Goal: Check status: Check status

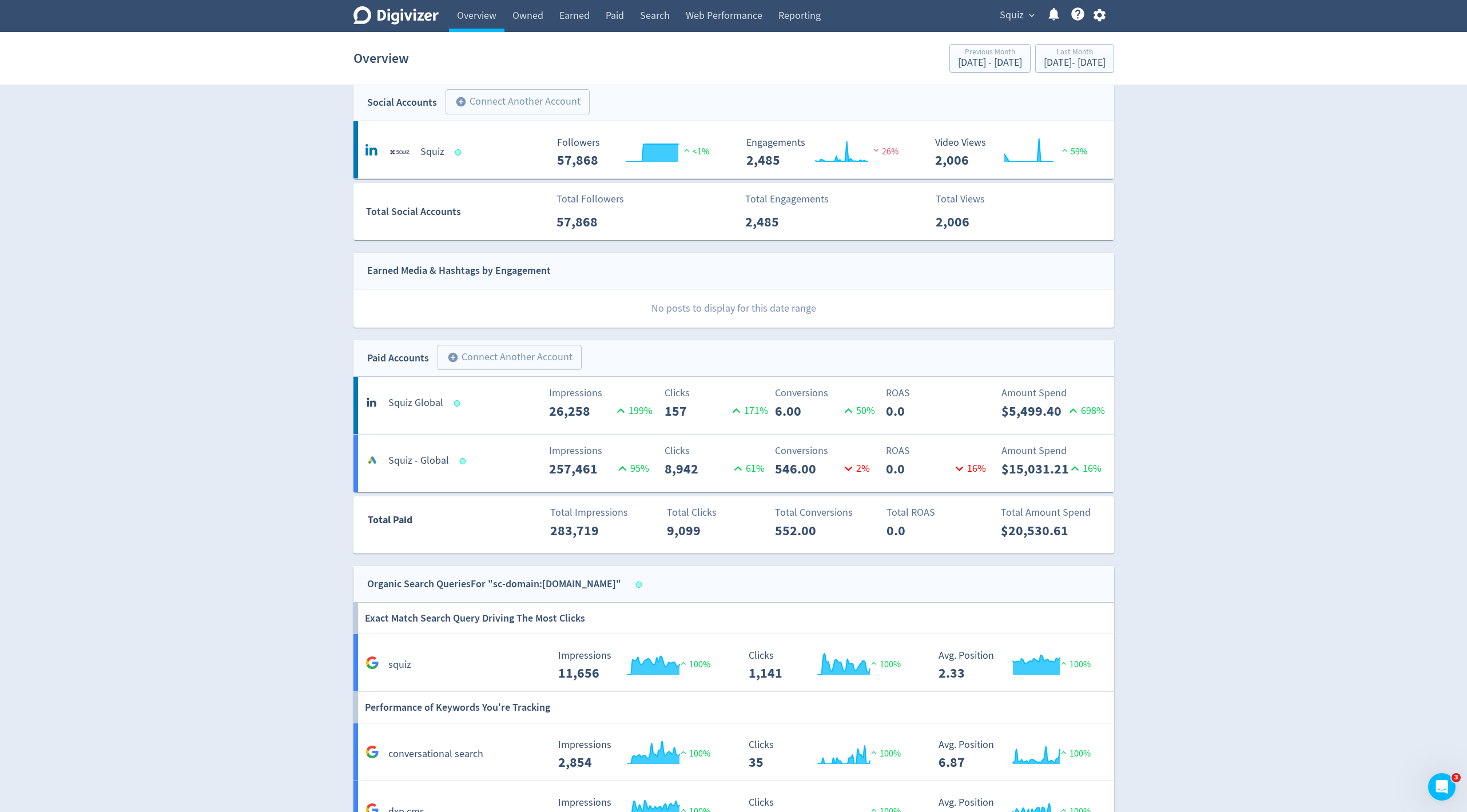
scroll to position [11, 0]
click at [718, 405] on p "157" at bounding box center [696, 411] width 64 height 20
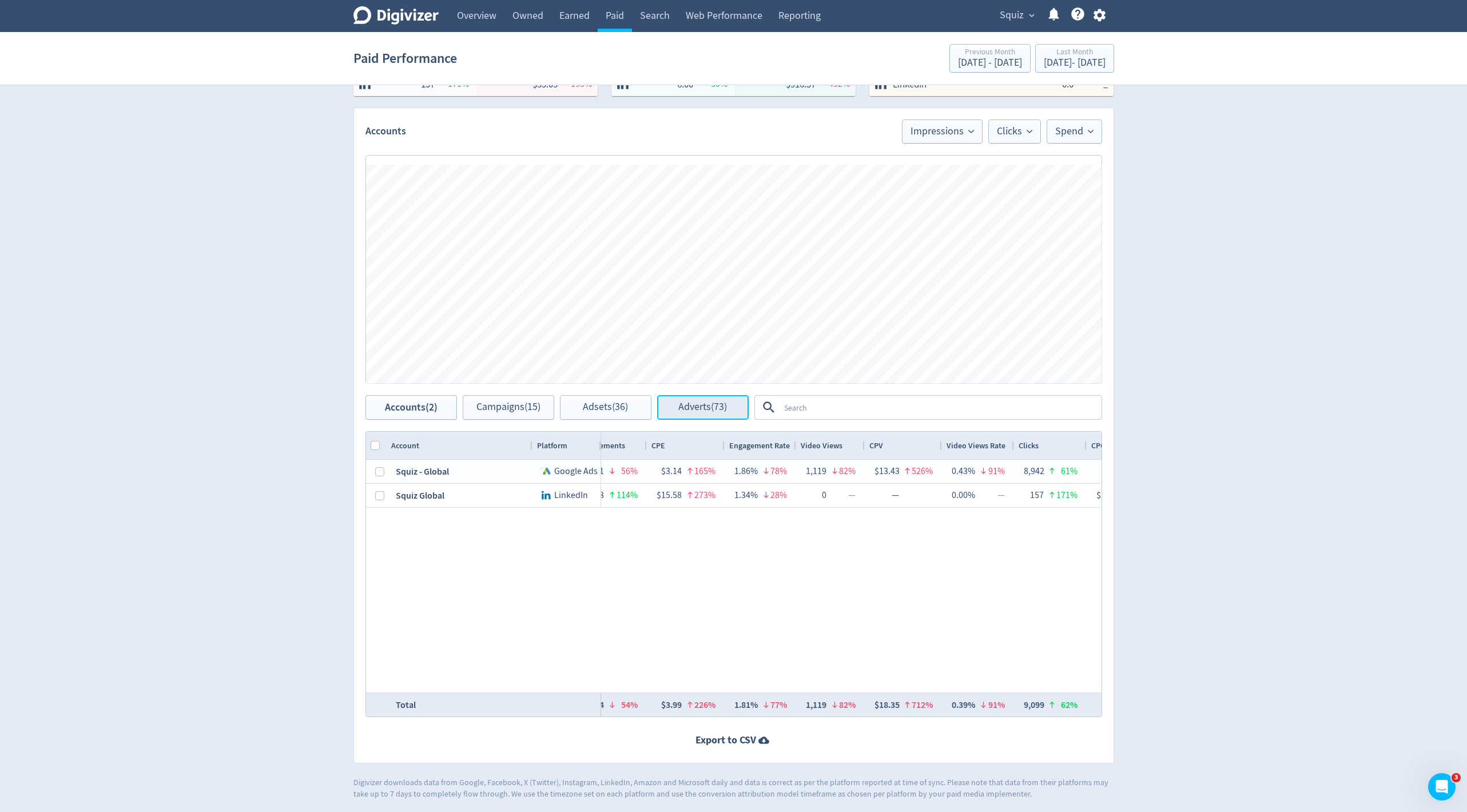
click at [704, 402] on span "Adverts (73)" at bounding box center [703, 407] width 49 height 11
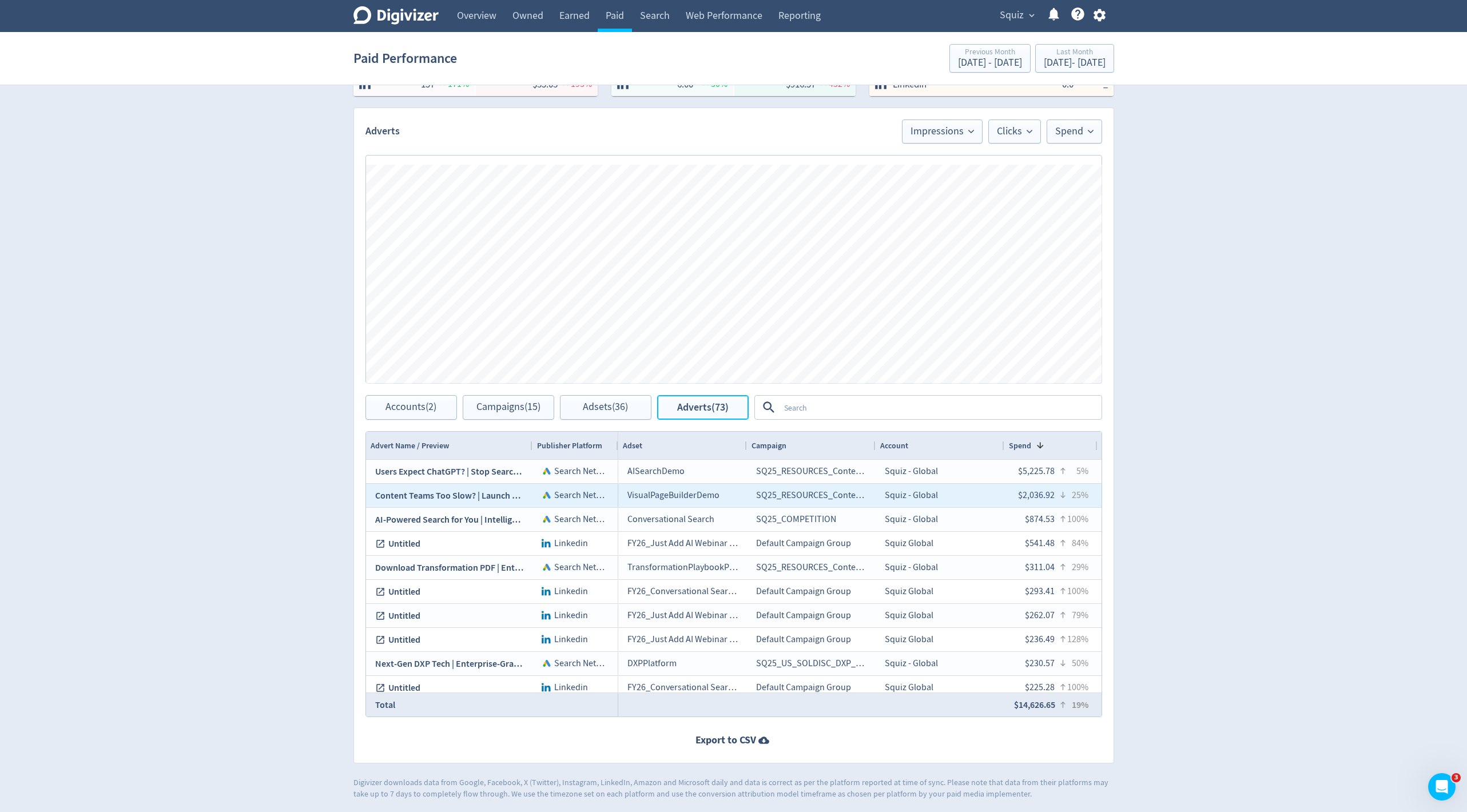
scroll to position [0, 88]
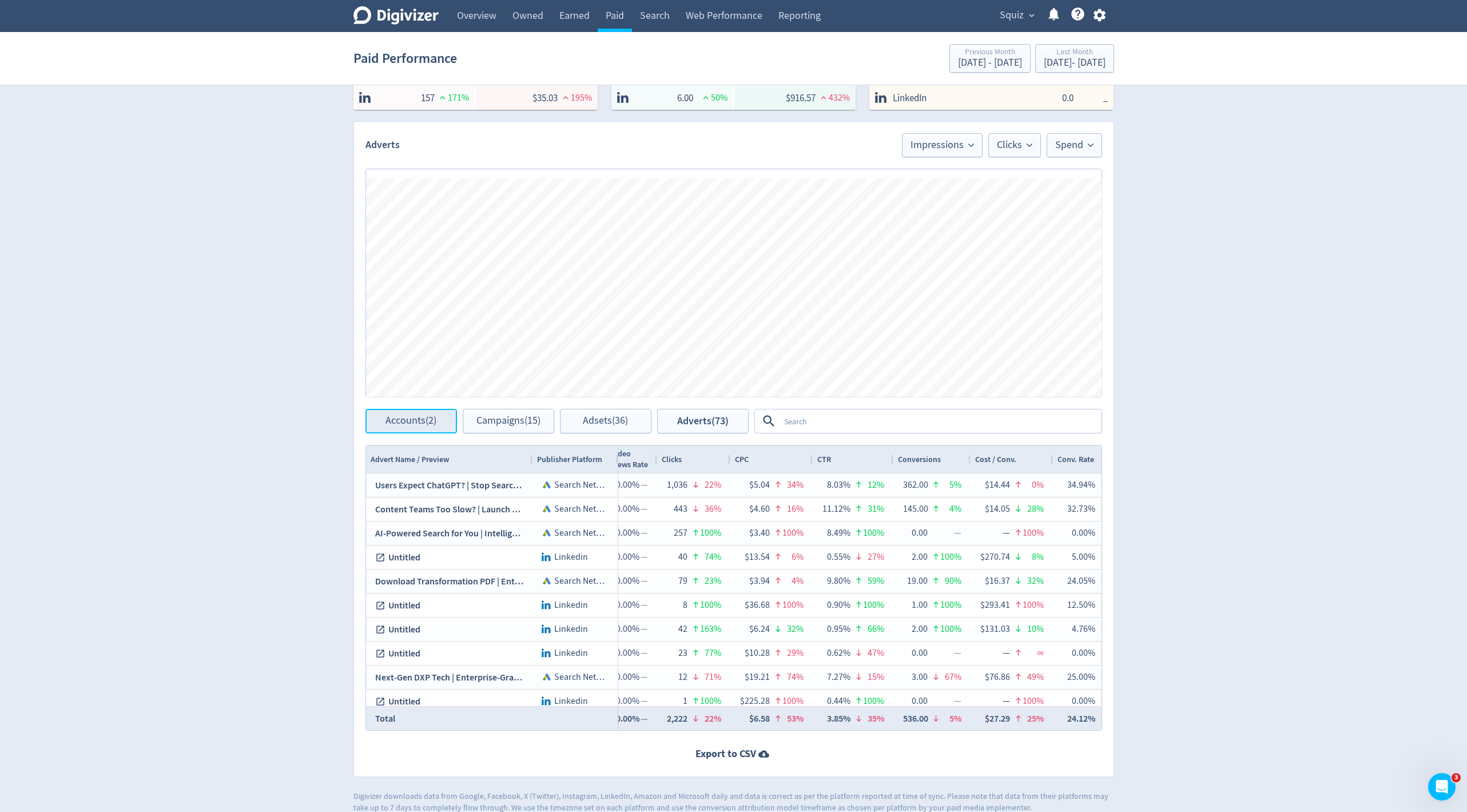
click at [391, 416] on span "Accounts (2)" at bounding box center [411, 421] width 51 height 11
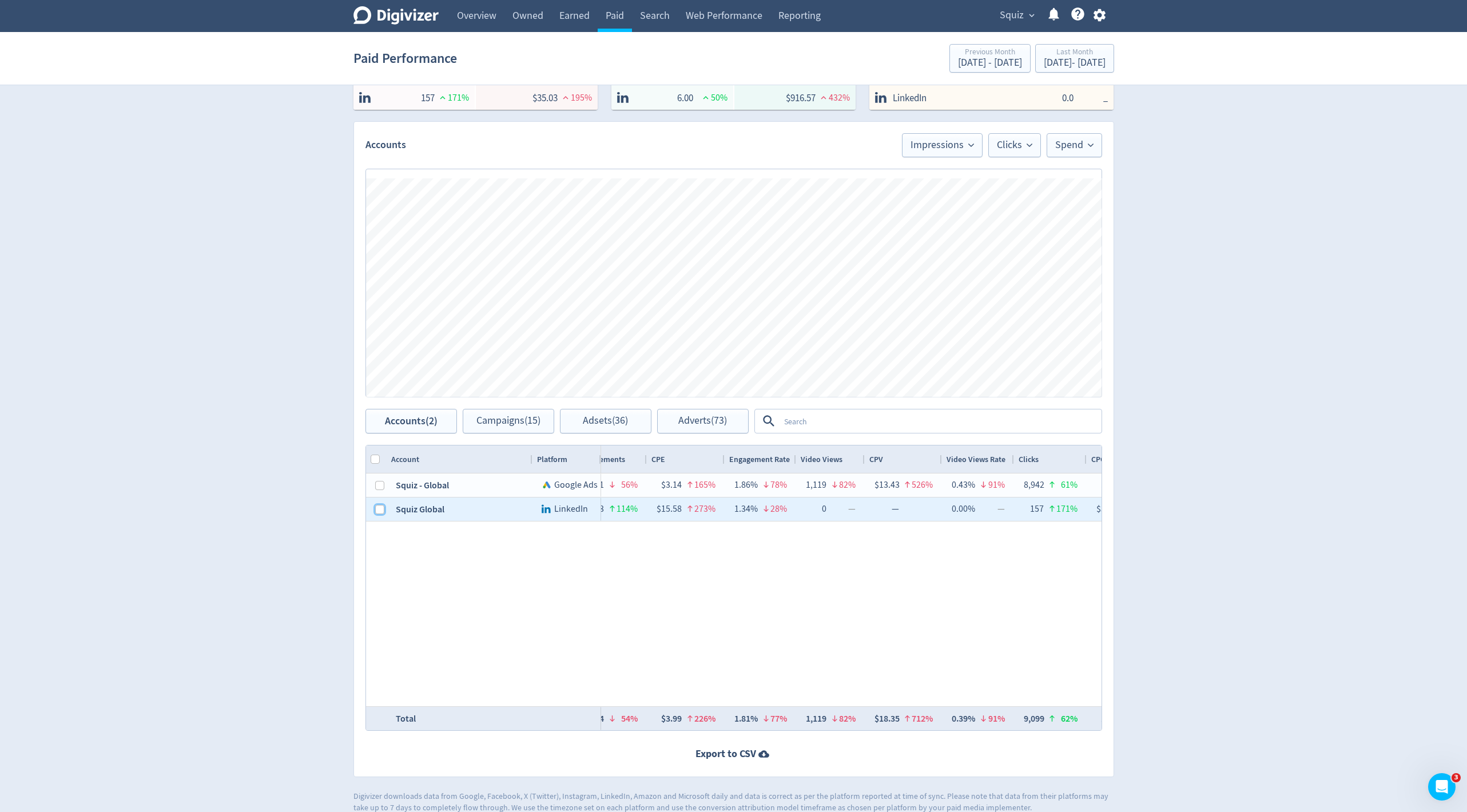
click at [376, 510] on input "Press Space to toggle row selection (unchecked)" at bounding box center [379, 509] width 9 height 9
checkbox input "true"
click at [689, 426] on span "Adverts (49)" at bounding box center [703, 421] width 49 height 11
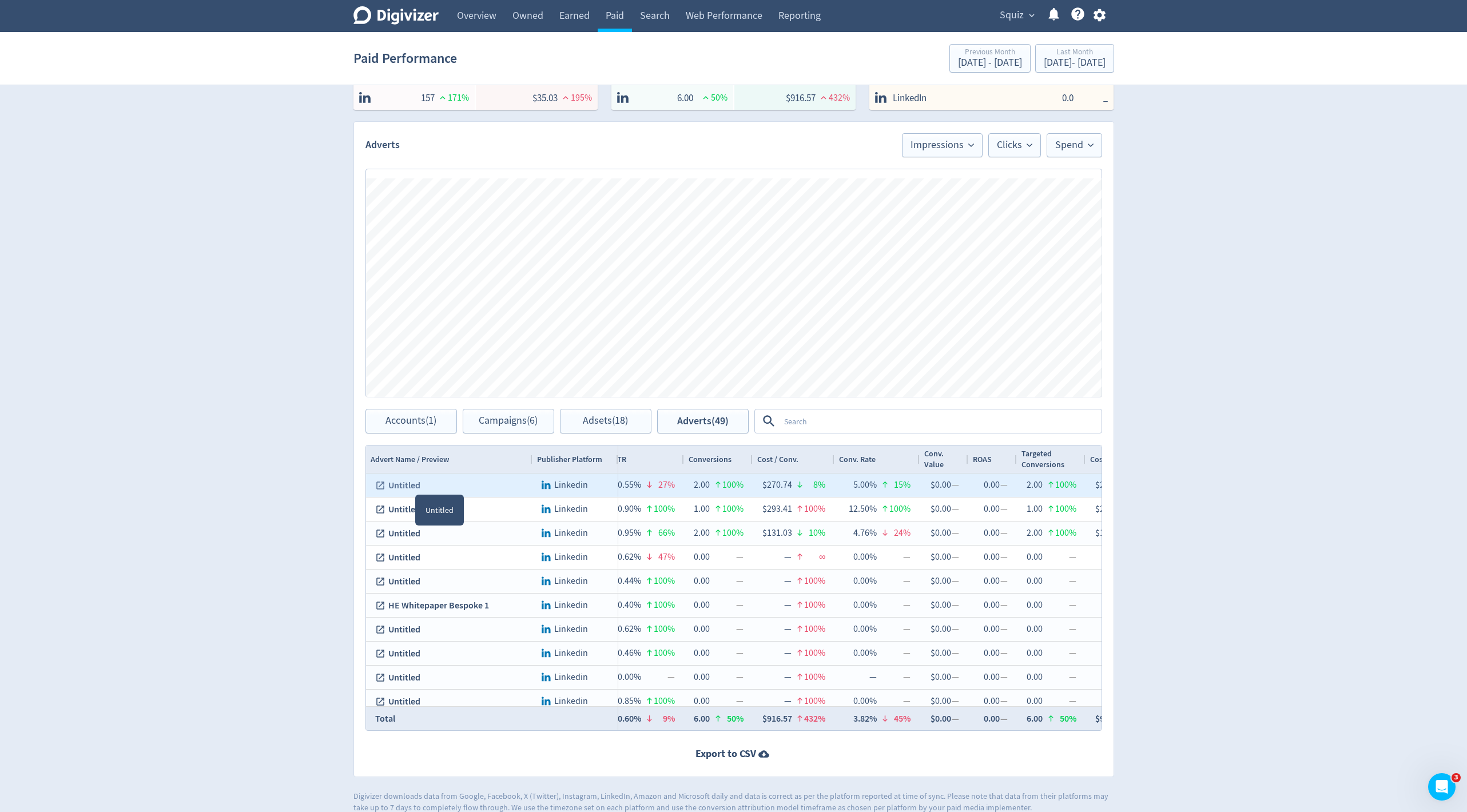
click at [413, 481] on link "Untitled" at bounding box center [449, 485] width 148 height 23
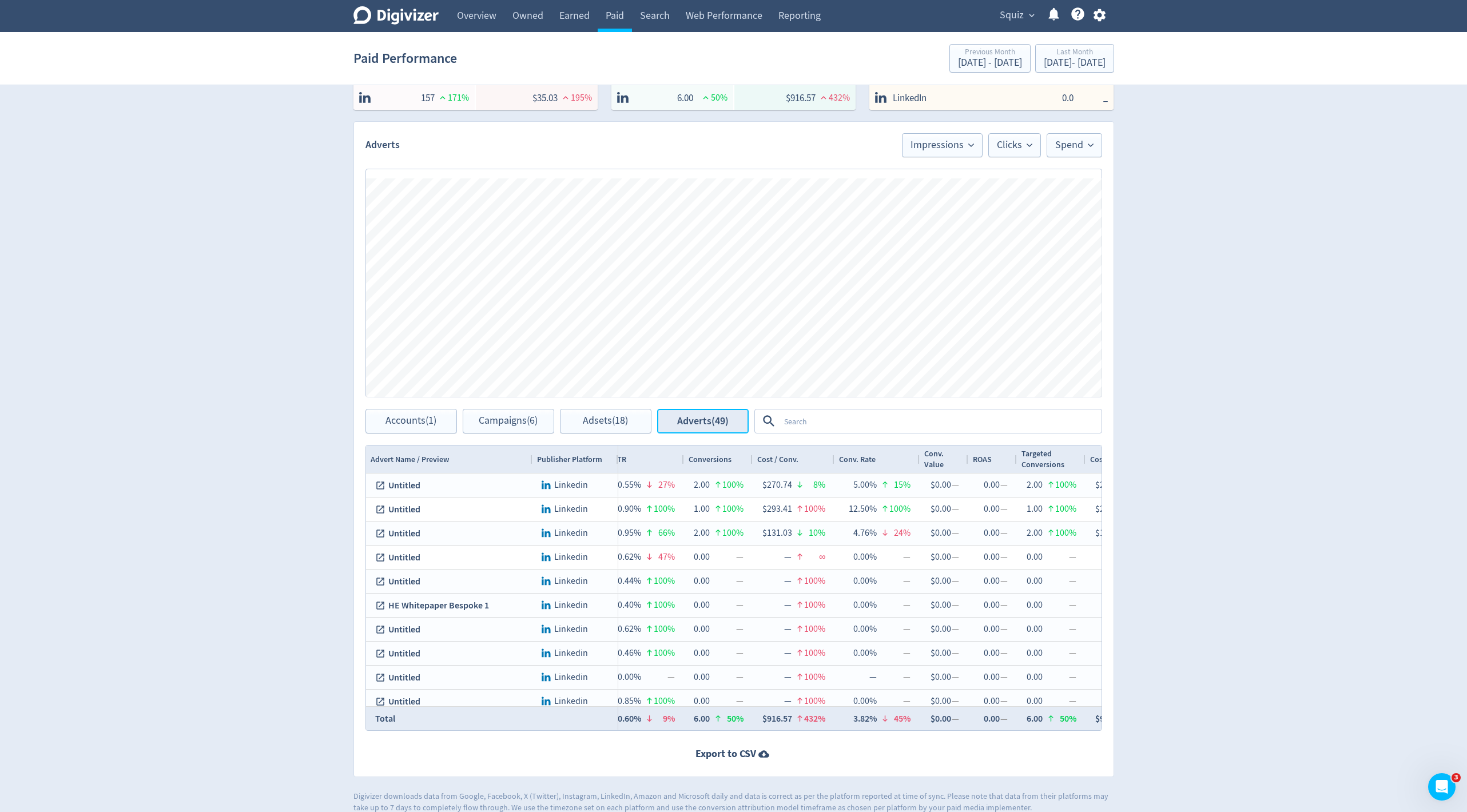
click at [688, 425] on span "Adverts (49)" at bounding box center [704, 421] width 52 height 11
click at [403, 421] on span "Accounts (1)" at bounding box center [411, 421] width 51 height 11
checkbox input "false"
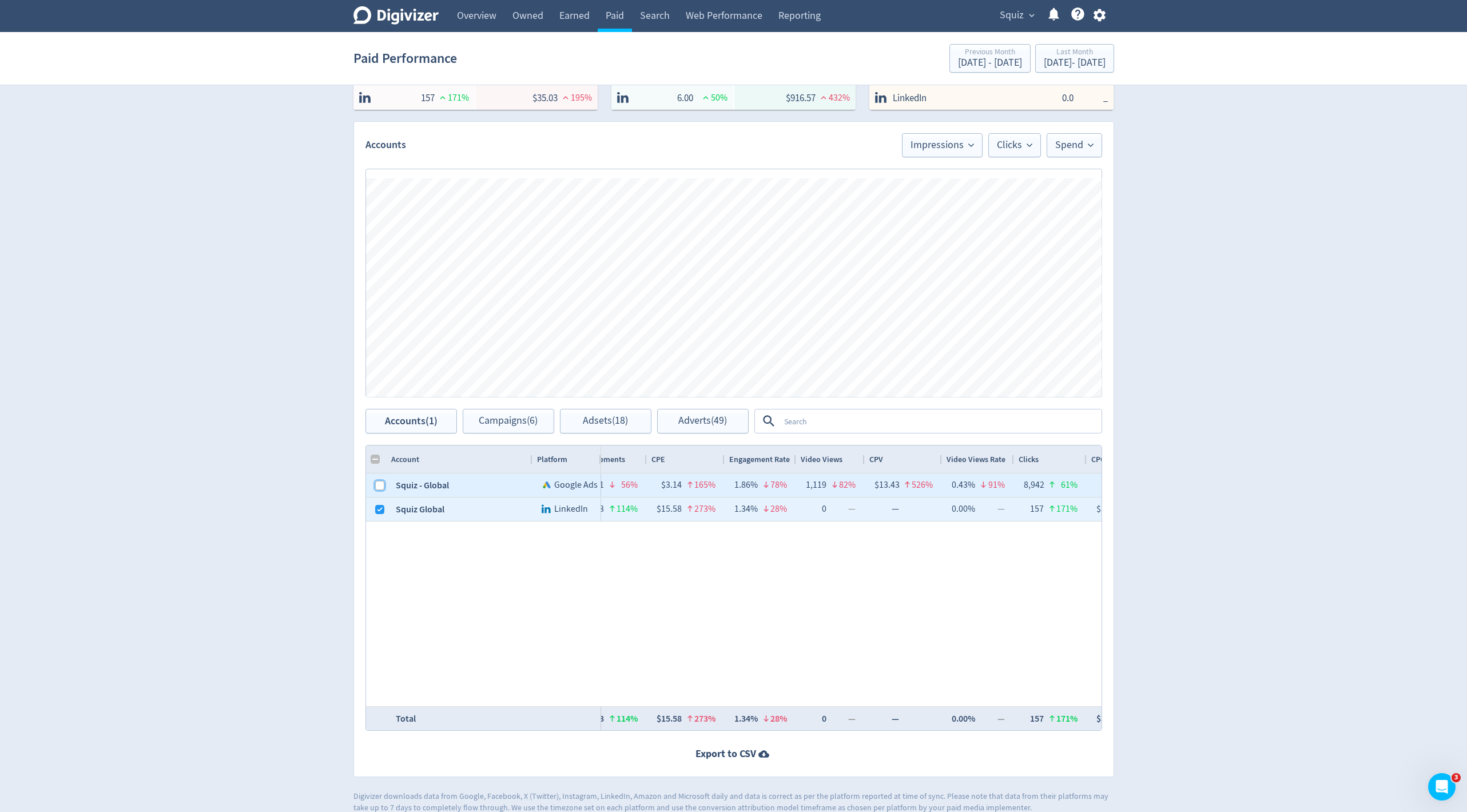
click at [375, 488] on input "Press Space to toggle row selection (unchecked)" at bounding box center [379, 485] width 9 height 9
checkbox input "true"
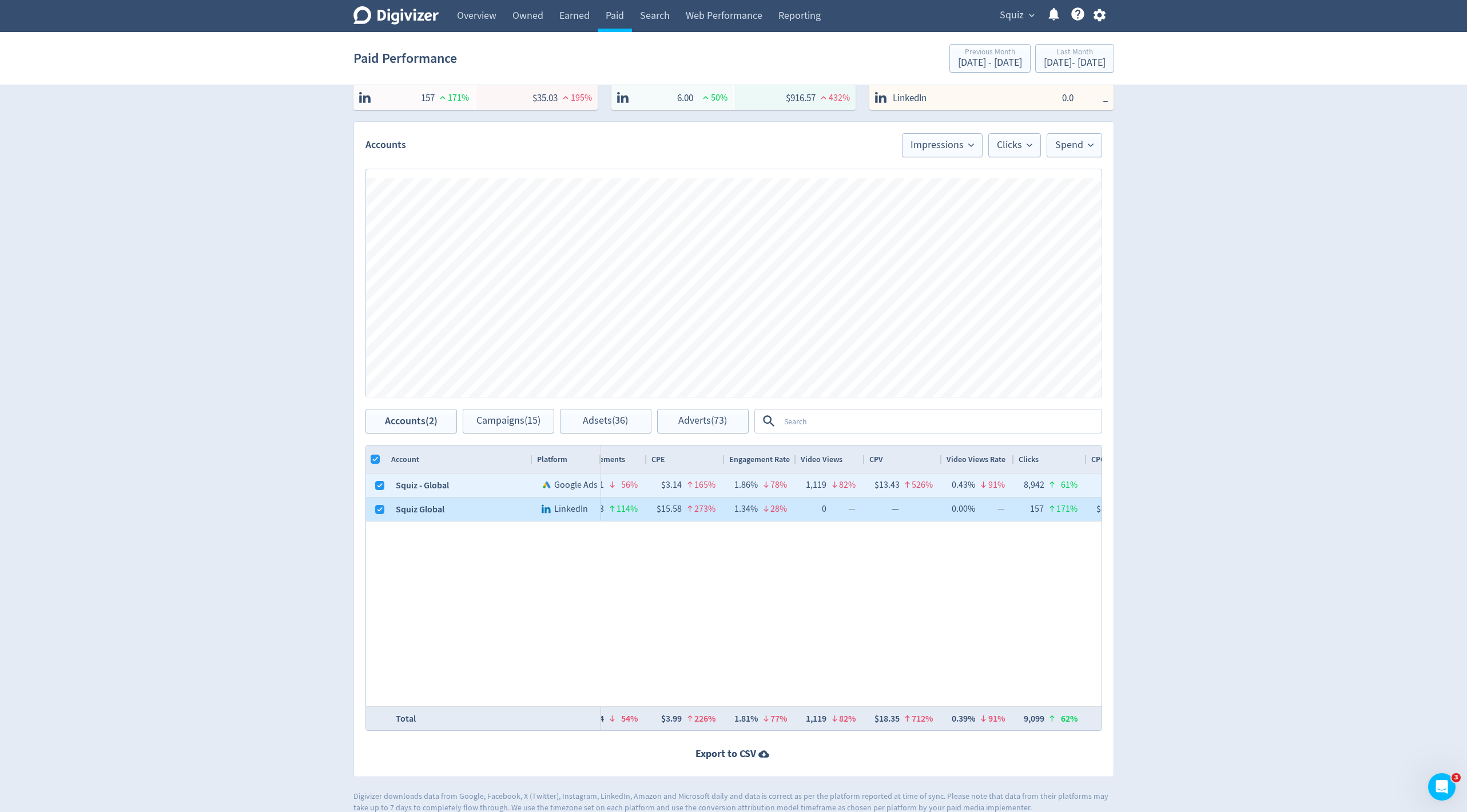
click at [377, 513] on div at bounding box center [379, 510] width 9 height 23
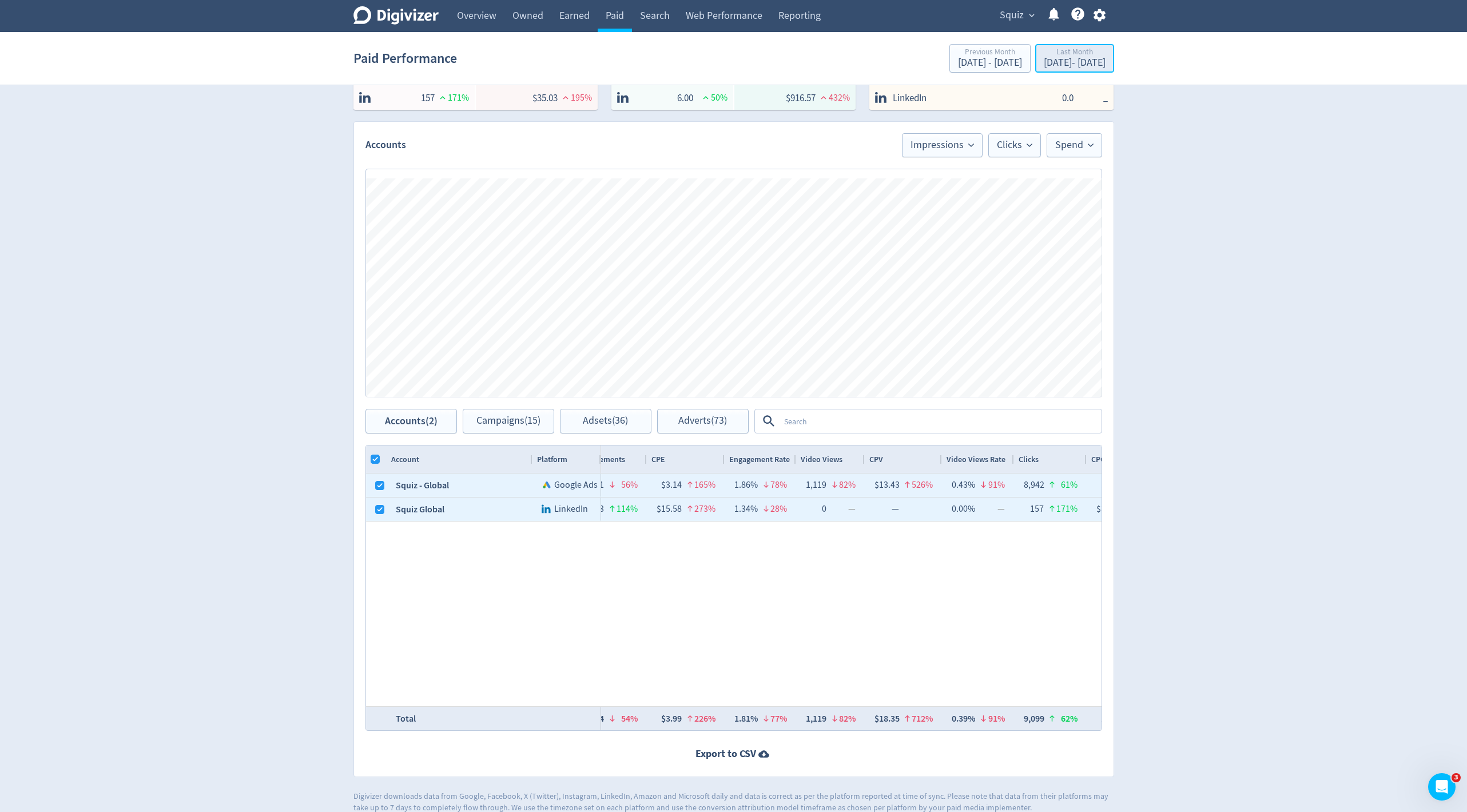
click at [1044, 67] on div "[DATE] - [DATE]" at bounding box center [1075, 62] width 62 height 11
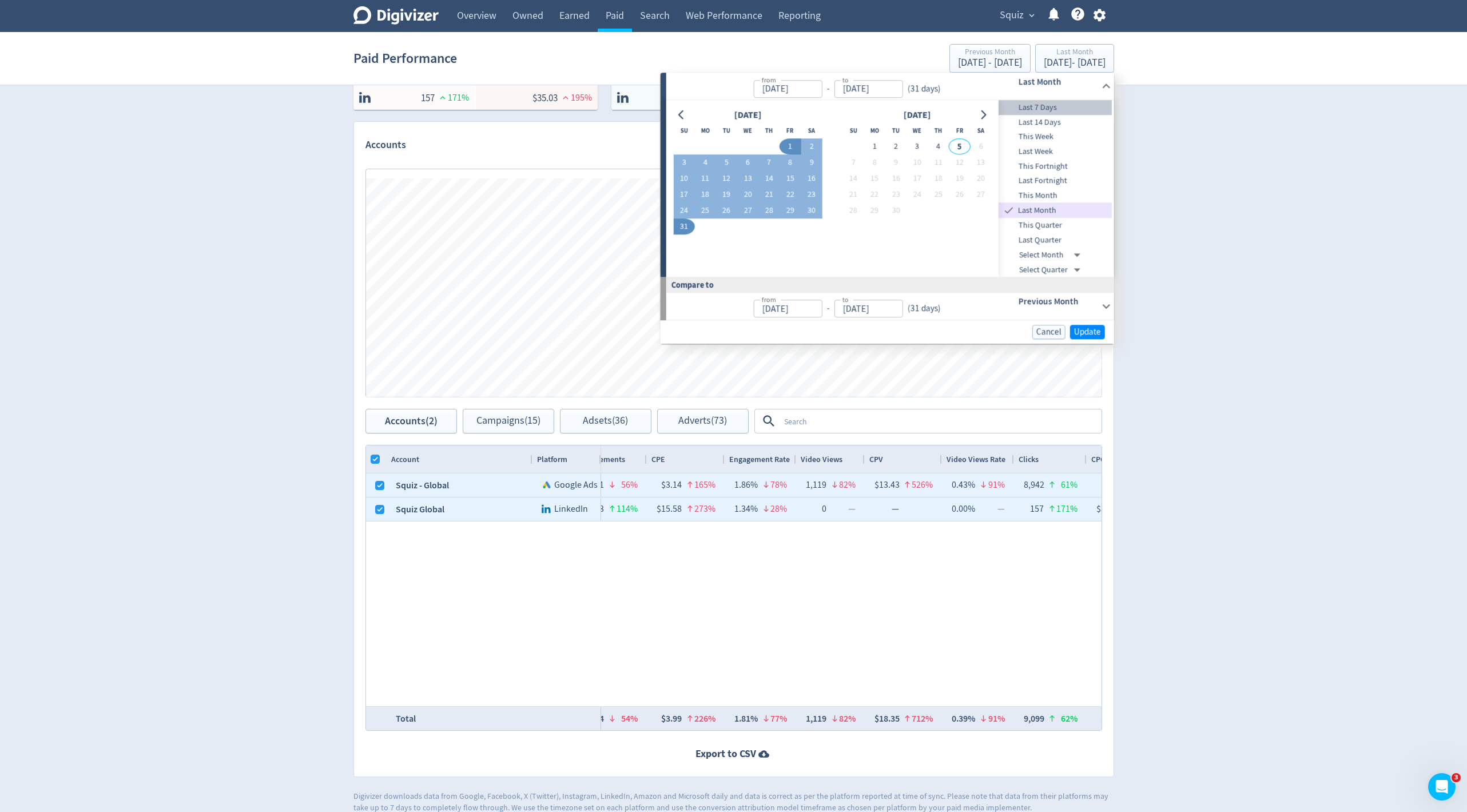
click at [1054, 108] on span "Last 7 Days" at bounding box center [1055, 108] width 113 height 13
type input "[DATE]"
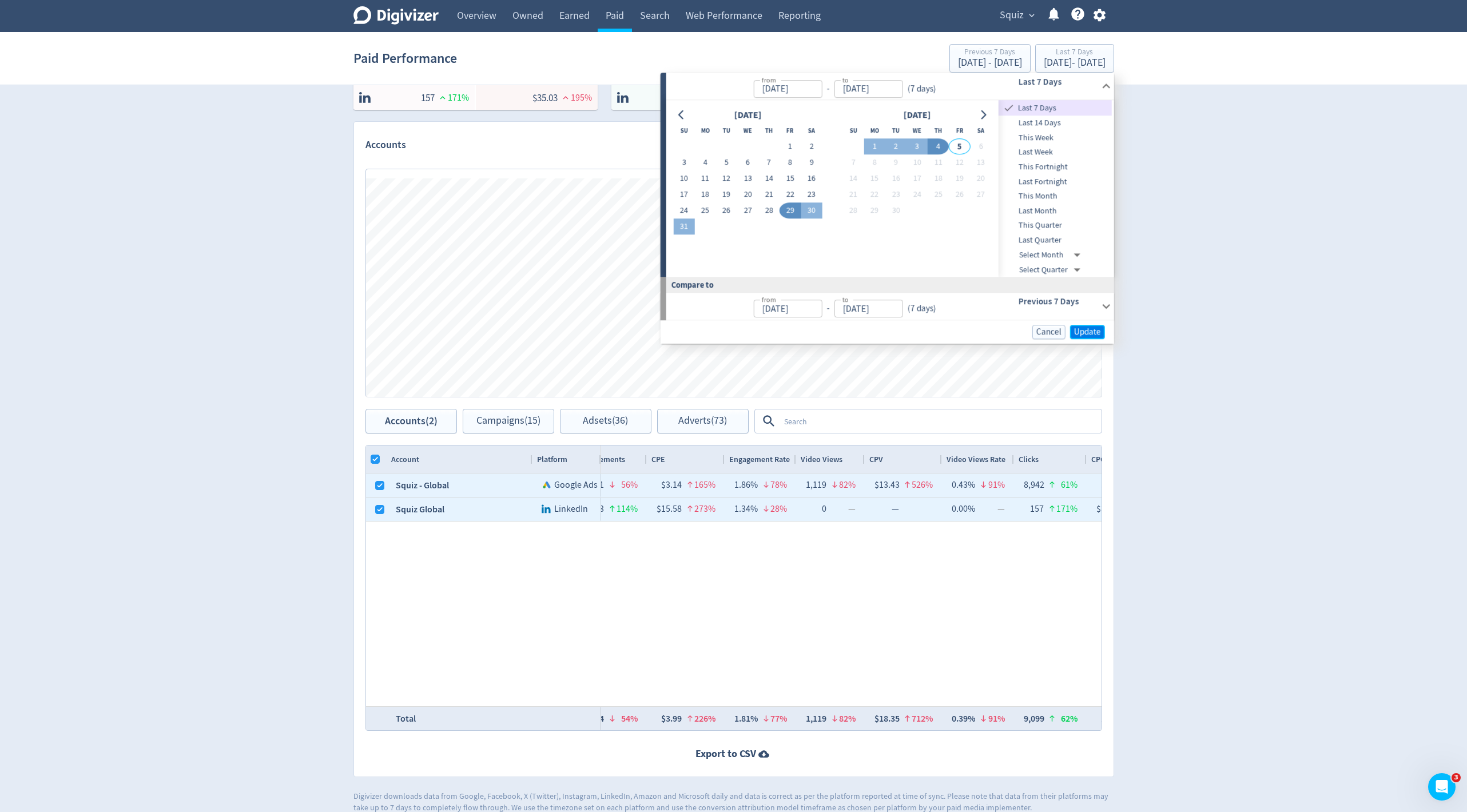
click at [1076, 331] on span "Update" at bounding box center [1087, 331] width 27 height 9
